Goal: Register for event/course

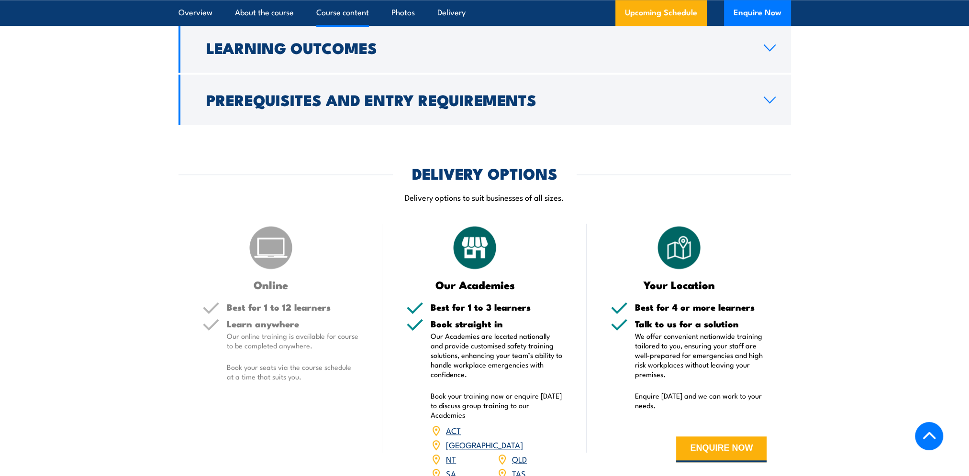
scroll to position [1244, 0]
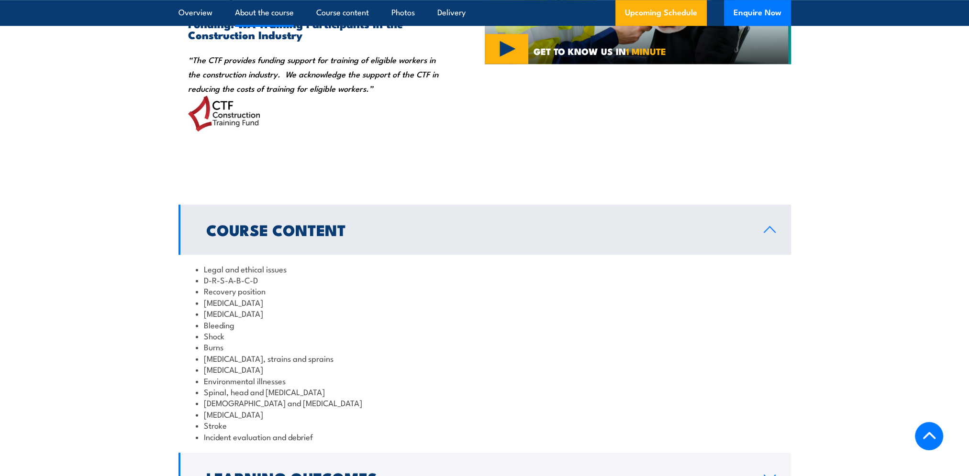
click at [673, 11] on link "Upcoming Schedule" at bounding box center [660, 13] width 91 height 26
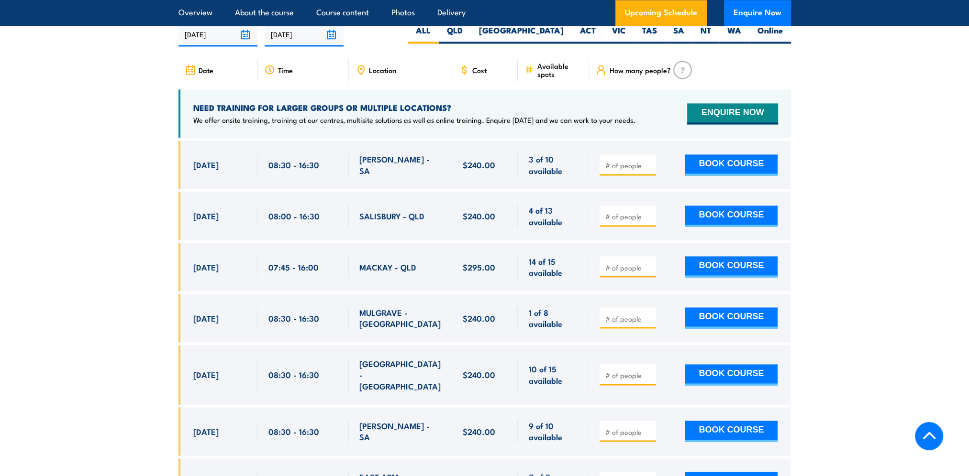
click at [471, 44] on label "QLD" at bounding box center [455, 34] width 32 height 19
click at [469, 31] on input "QLD" at bounding box center [466, 28] width 6 height 6
radio input "true"
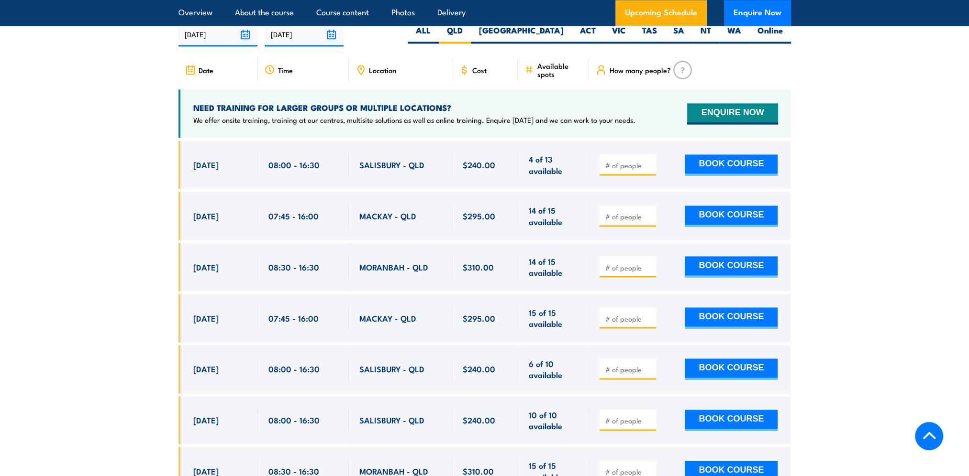
scroll to position [1943, 0]
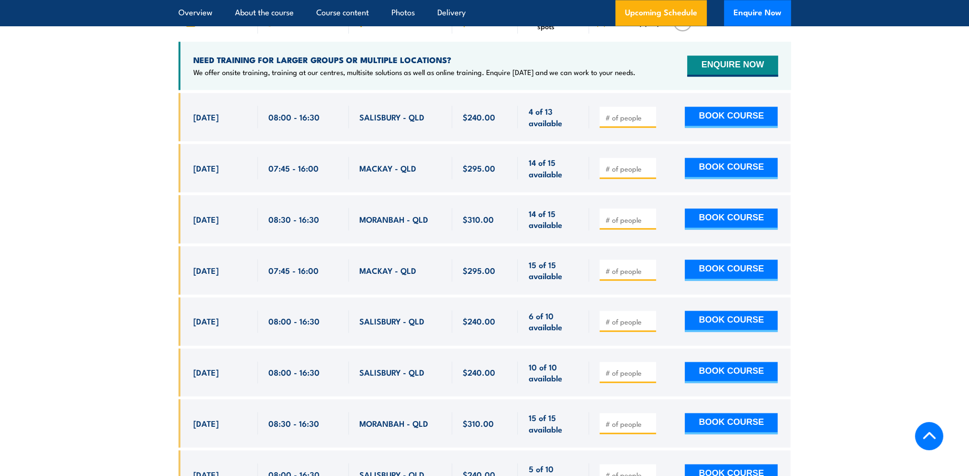
click at [631, 222] on input "number" at bounding box center [629, 220] width 48 height 10
type input "1"
click at [649, 223] on input "1" at bounding box center [629, 220] width 48 height 10
click at [649, 225] on input "1" at bounding box center [629, 220] width 48 height 10
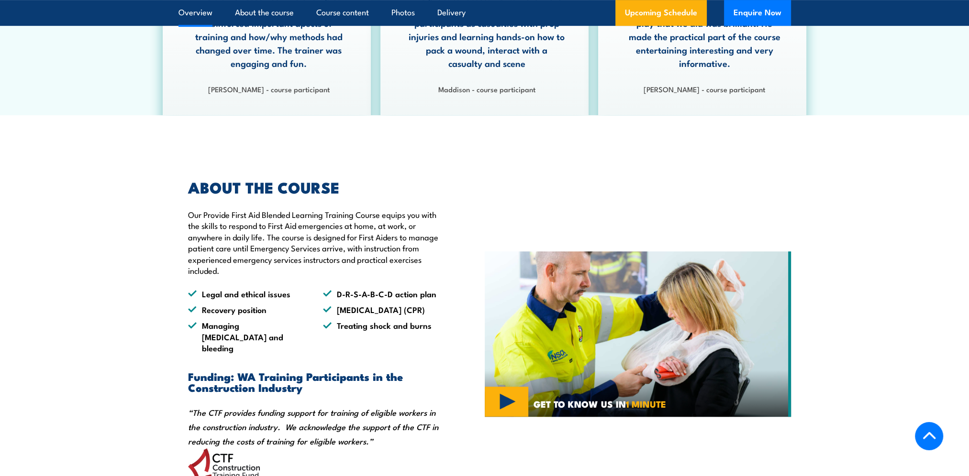
scroll to position [221, 0]
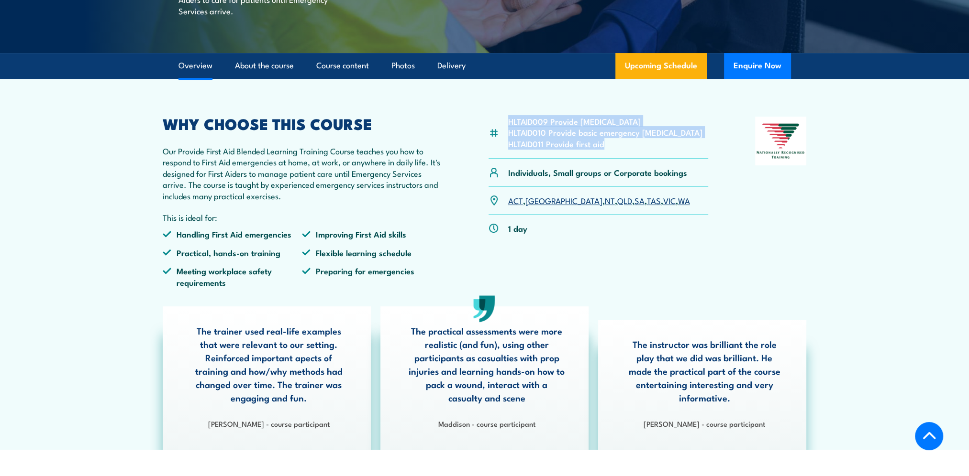
drag, startPoint x: 607, startPoint y: 166, endPoint x: 506, endPoint y: 140, distance: 103.7
click at [506, 140] on div "HLTAID009 Provide cardiopulmonary resuscitation HLTAID010 Provide basic emergen…" at bounding box center [598, 138] width 220 height 42
drag, startPoint x: 506, startPoint y: 140, endPoint x: 570, endPoint y: 152, distance: 65.2
click at [570, 138] on li "HLTAID010 Provide basic emergency life support" at bounding box center [605, 132] width 194 height 11
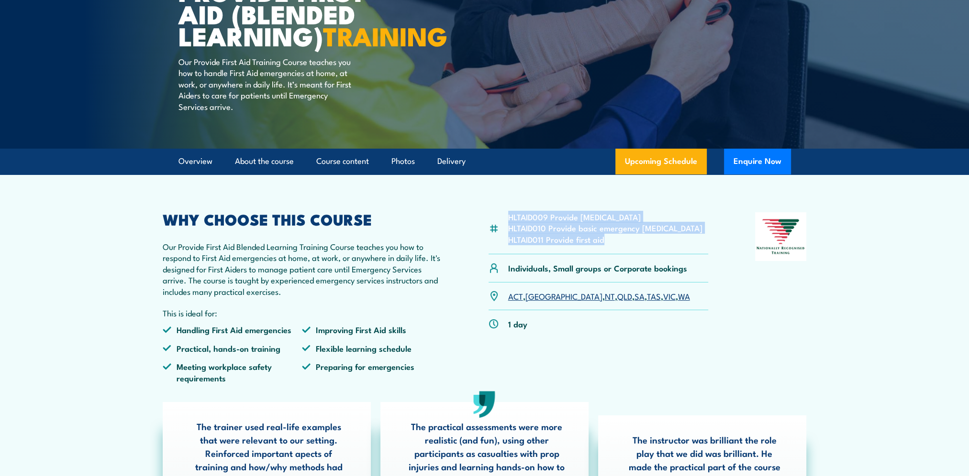
scroll to position [0, 0]
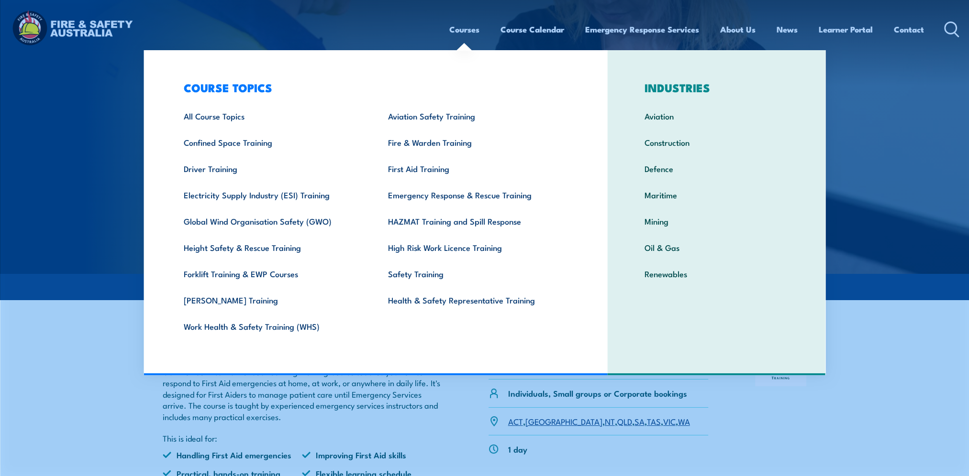
click at [419, 165] on link "First Aid Training" at bounding box center [475, 168] width 204 height 26
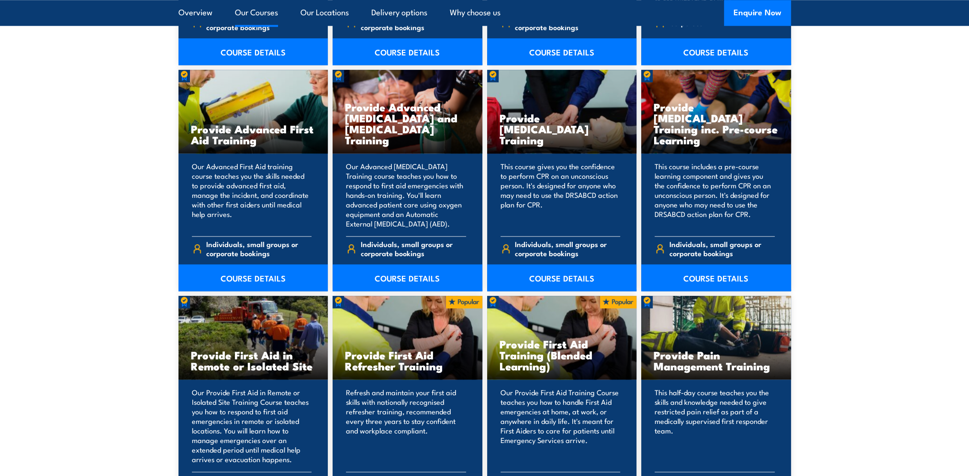
scroll to position [1291, 0]
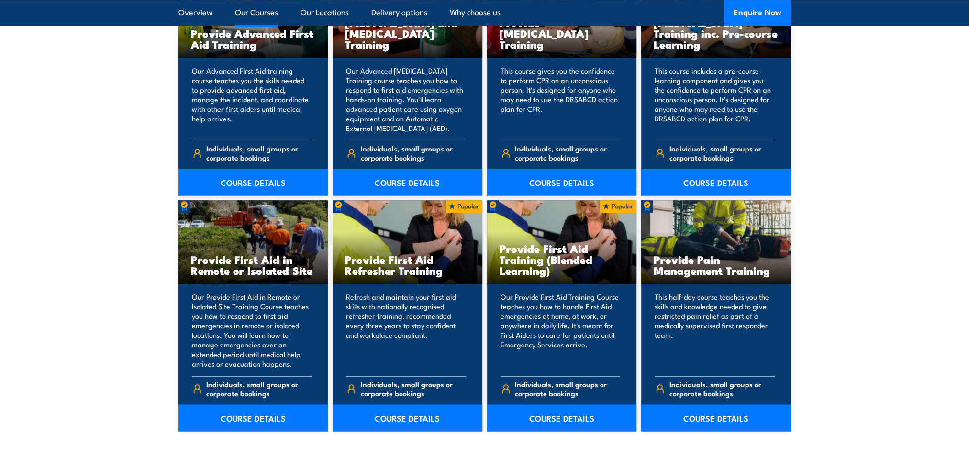
click at [391, 421] on link "COURSE DETAILS" at bounding box center [407, 418] width 150 height 27
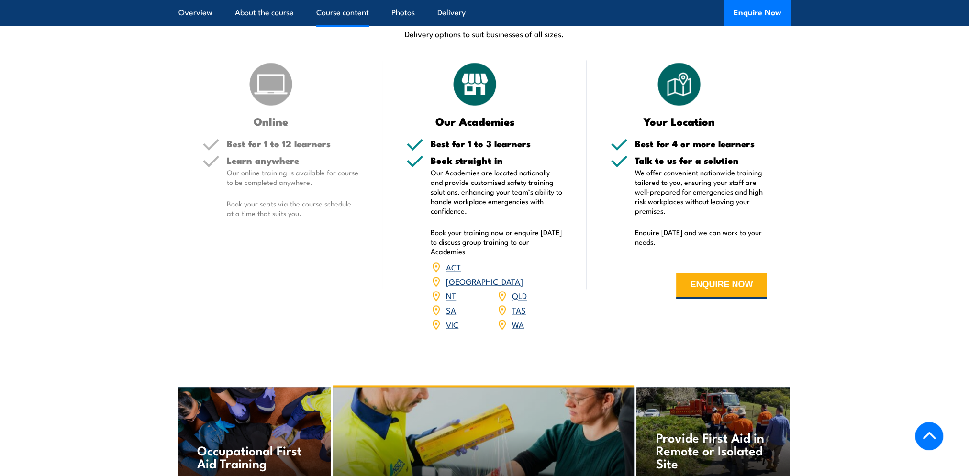
scroll to position [1674, 0]
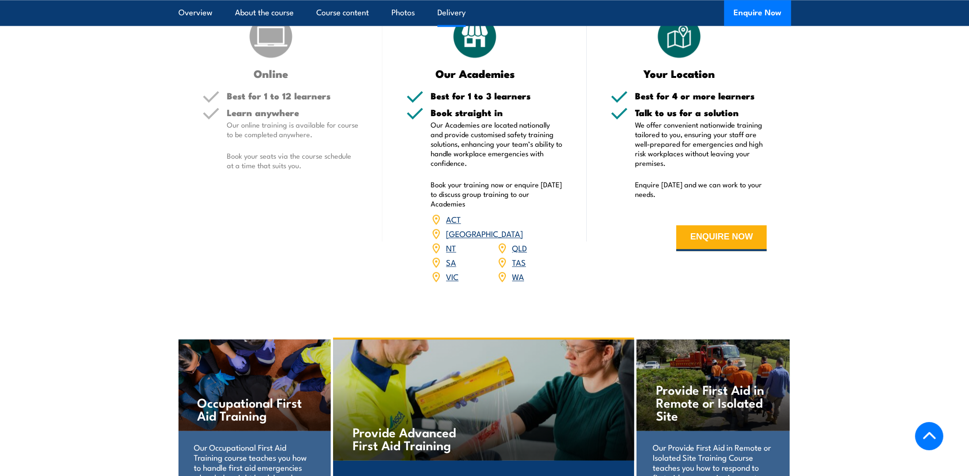
click at [517, 254] on link "QLD" at bounding box center [519, 247] width 15 height 11
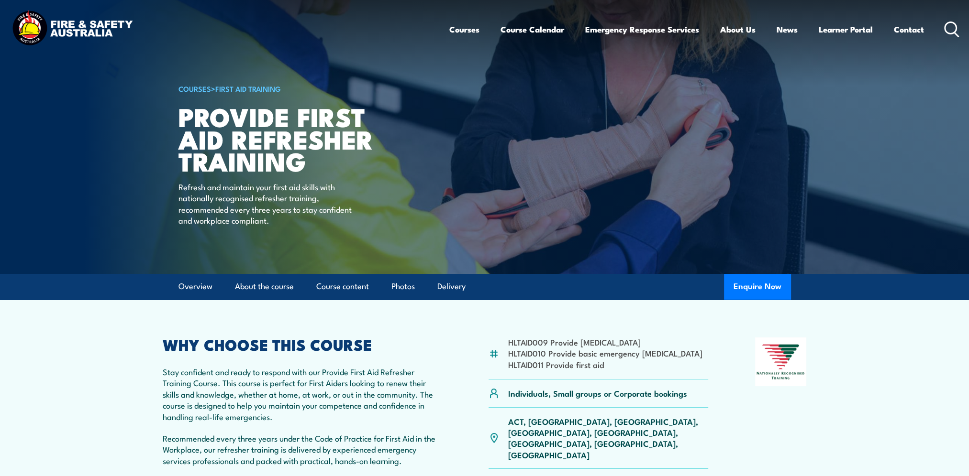
click at [541, 30] on link "Course Calendar" at bounding box center [532, 29] width 64 height 25
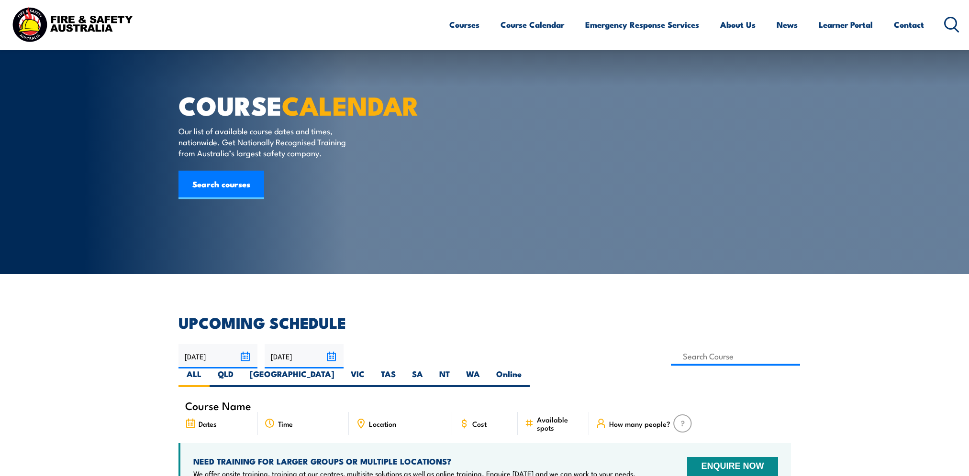
click at [242, 369] on label "QLD" at bounding box center [226, 378] width 32 height 19
click at [240, 369] on input "QLD" at bounding box center [236, 372] width 6 height 6
radio input "true"
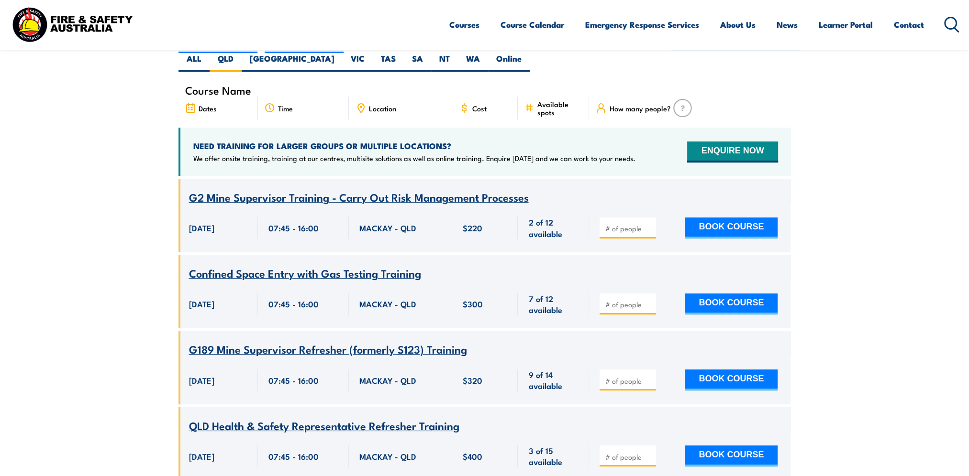
scroll to position [220, 0]
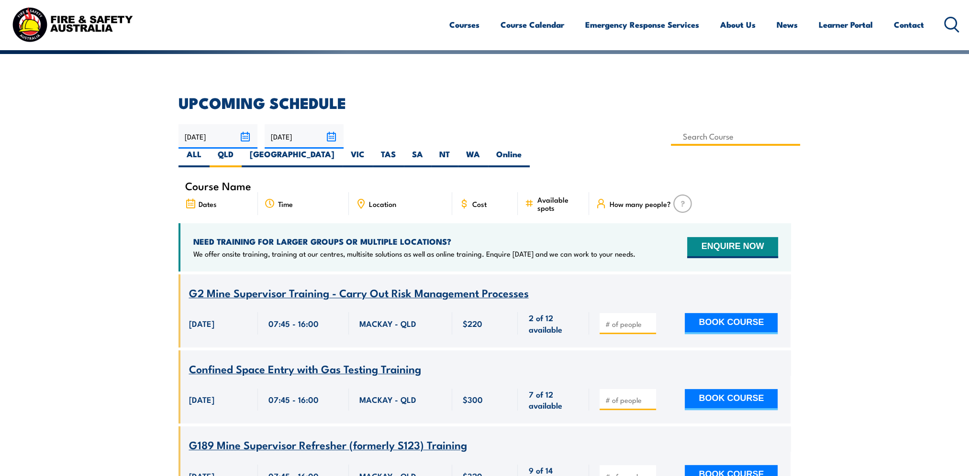
click at [671, 136] on input at bounding box center [736, 136] width 130 height 19
type input "Provide First Aid Refresher Training"
